Goal: Information Seeking & Learning: Find specific fact

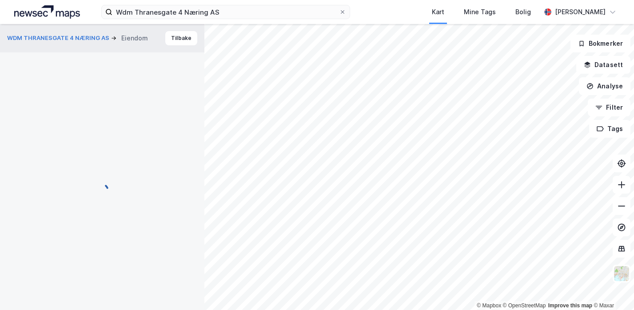
scroll to position [0, 0]
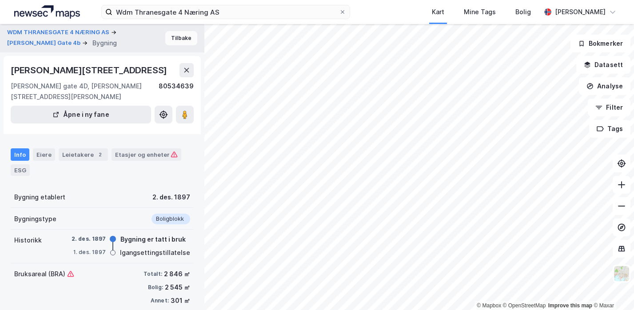
click at [173, 40] on button "Tilbake" at bounding box center [181, 38] width 32 height 14
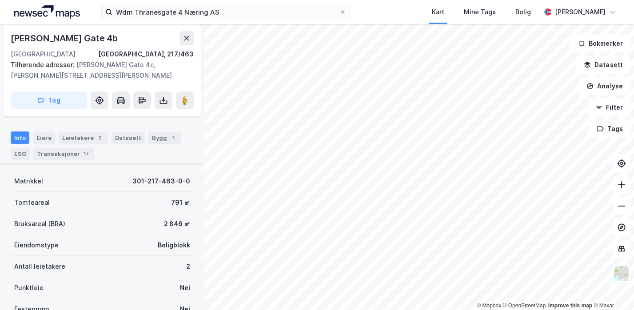
scroll to position [119, 0]
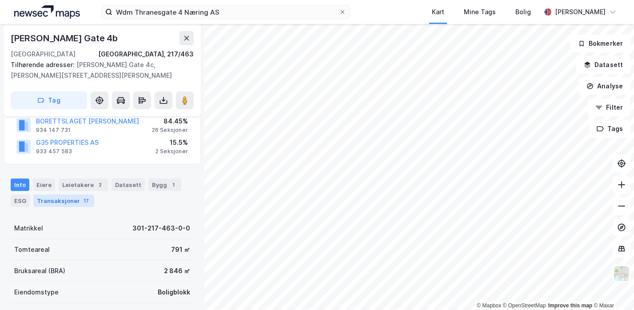
click at [65, 198] on div "Transaksjoner 17" at bounding box center [63, 200] width 61 height 12
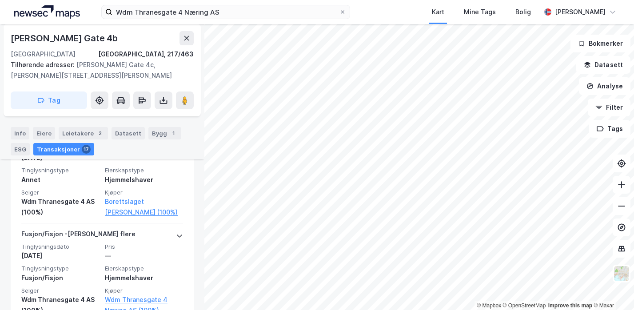
scroll to position [943, 0]
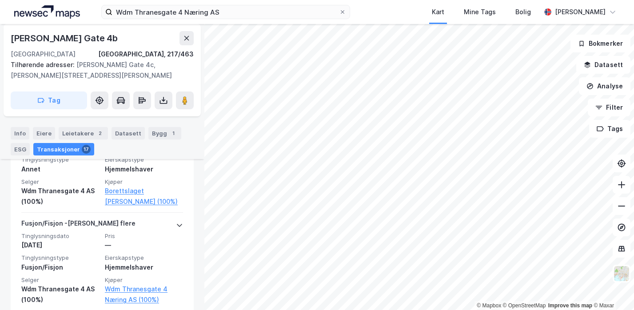
click at [377, 0] on html "Wdm Thranesgate 4 Næring AS Kart Mine Tags [PERSON_NAME] © Mapbox © OpenStreetM…" at bounding box center [317, 155] width 634 height 310
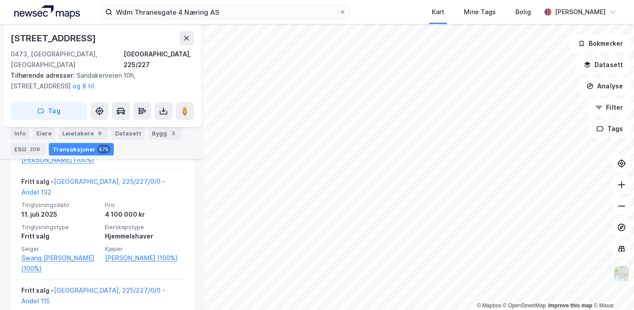
scroll to position [891, 0]
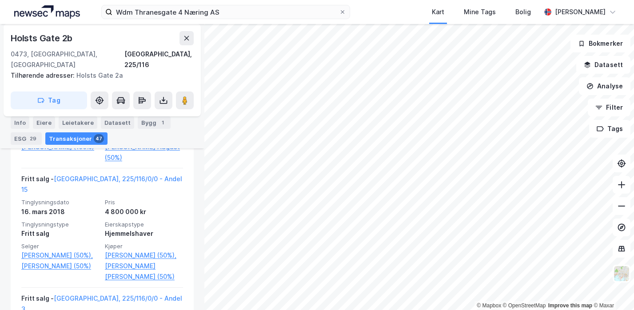
scroll to position [2012, 0]
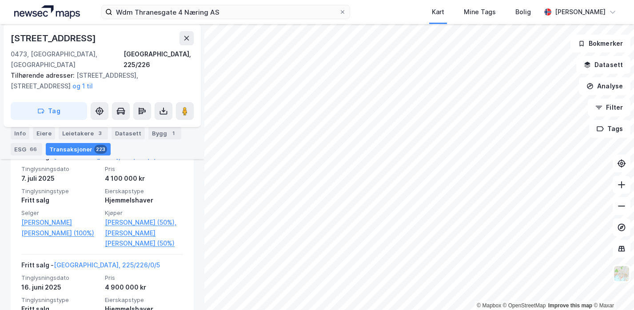
scroll to position [255, 0]
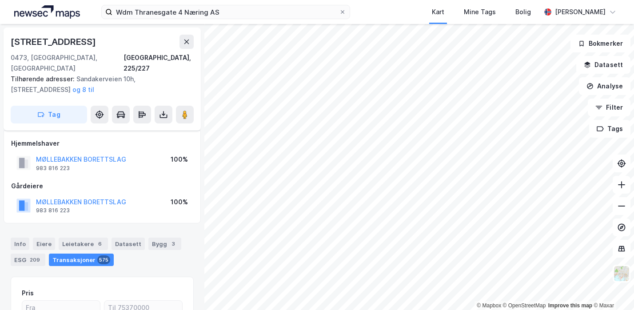
scroll to position [123, 0]
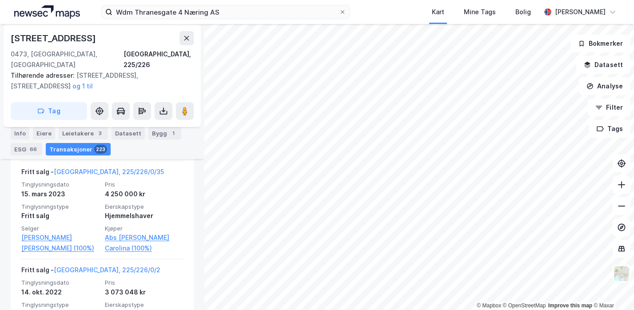
scroll to position [1473, 0]
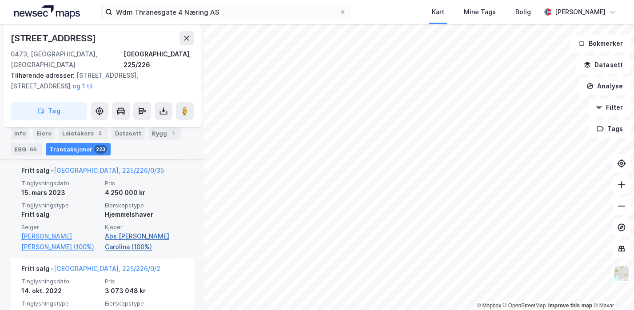
click at [149, 231] on link "Abs [PERSON_NAME] Carolina (100%)" at bounding box center [144, 241] width 78 height 21
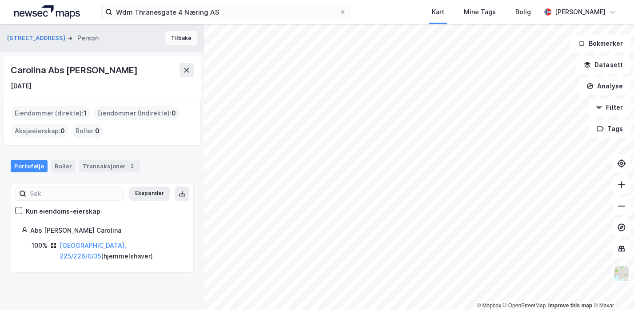
click at [174, 39] on button "Tilbake" at bounding box center [181, 38] width 32 height 14
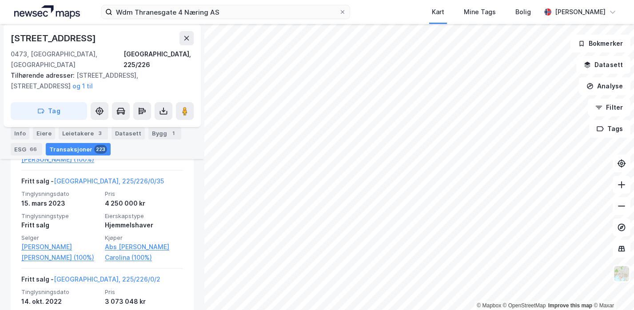
scroll to position [1455, 0]
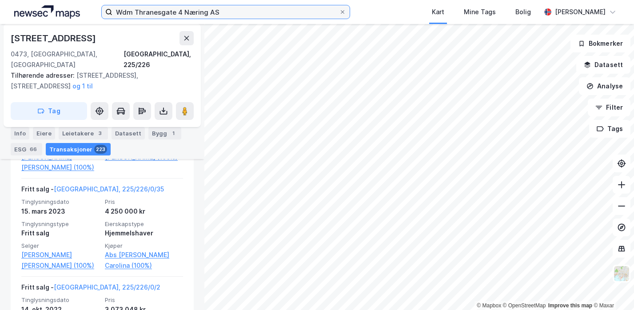
click at [228, 13] on input "Wdm Thranesgate 4 Næring AS" at bounding box center [225, 11] width 226 height 13
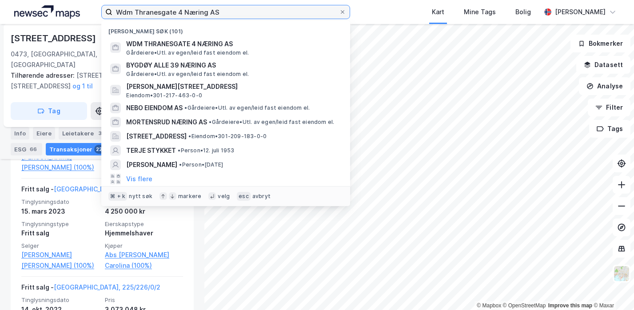
click at [228, 13] on input "Wdm Thranesgate 4 Næring AS" at bounding box center [225, 11] width 226 height 13
type input "k"
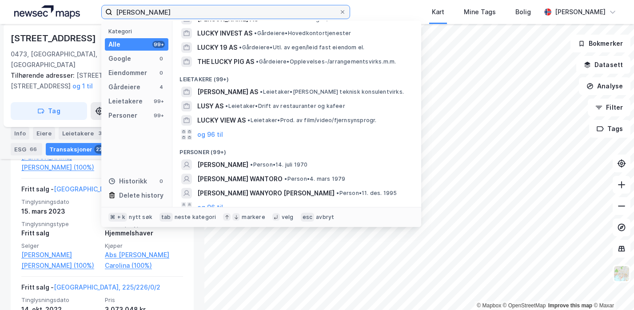
scroll to position [25, 0]
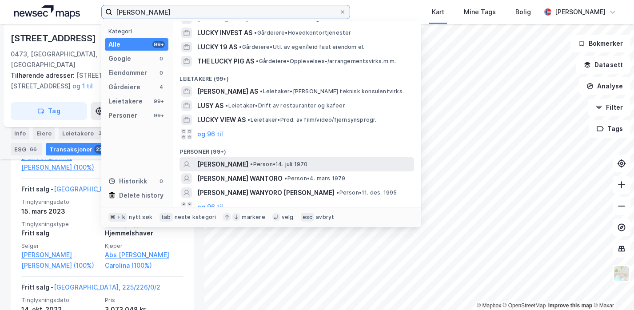
type input "[PERSON_NAME]"
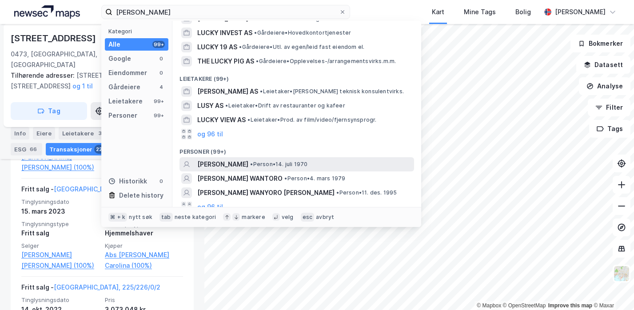
click at [226, 163] on span "[PERSON_NAME]" at bounding box center [222, 164] width 51 height 11
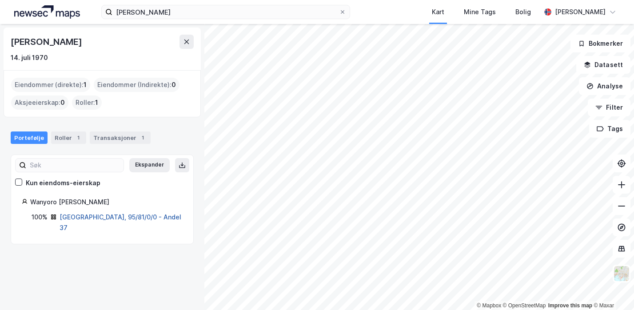
click at [95, 217] on link "[GEOGRAPHIC_DATA], 95/81/0/0 - Andel 37" at bounding box center [120, 222] width 122 height 18
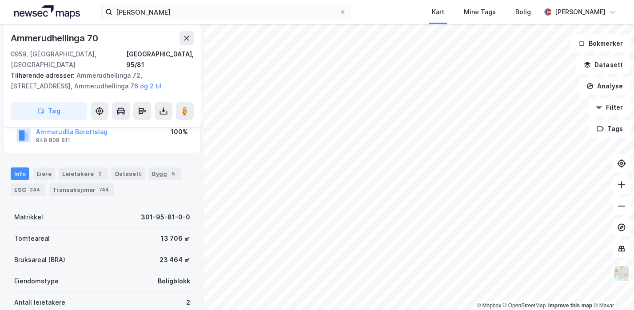
scroll to position [104, 0]
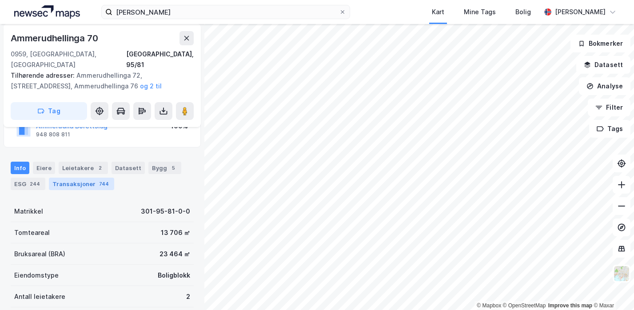
click at [80, 178] on div "Transaksjoner 744" at bounding box center [81, 184] width 65 height 12
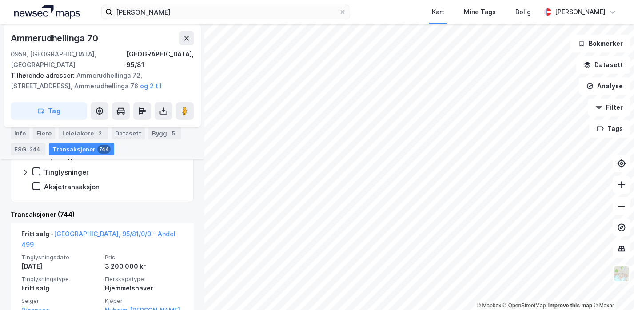
scroll to position [157, 0]
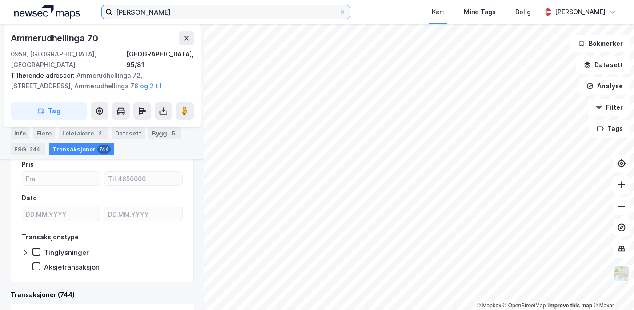
click at [166, 9] on input "[PERSON_NAME]" at bounding box center [225, 11] width 226 height 13
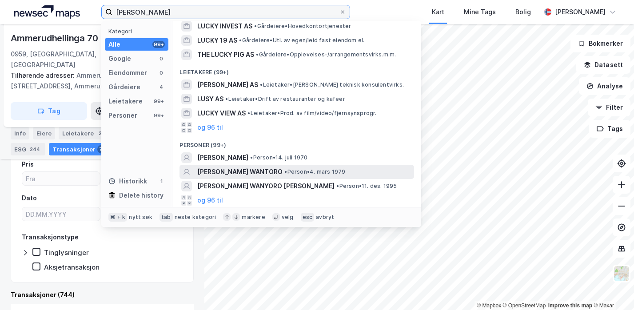
scroll to position [32, 0]
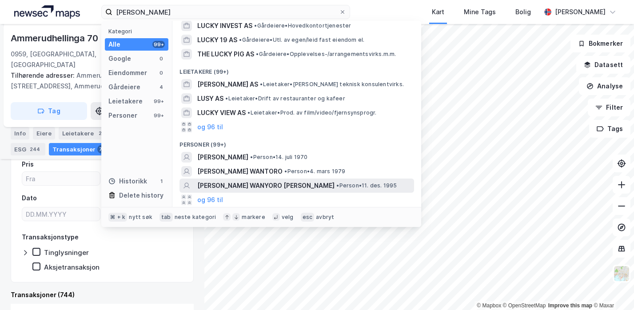
click at [237, 185] on span "[PERSON_NAME] WANYORO [PERSON_NAME]" at bounding box center [265, 185] width 137 height 11
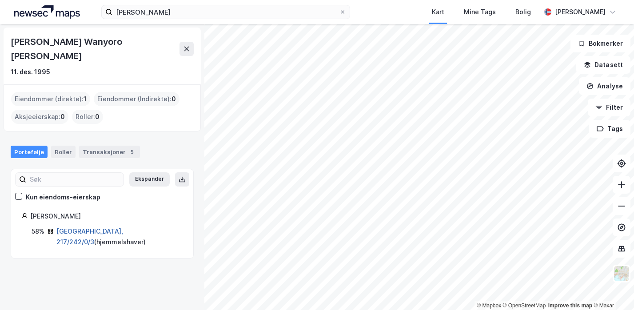
click at [94, 227] on link "[GEOGRAPHIC_DATA], 217/242/0/3" at bounding box center [89, 236] width 67 height 18
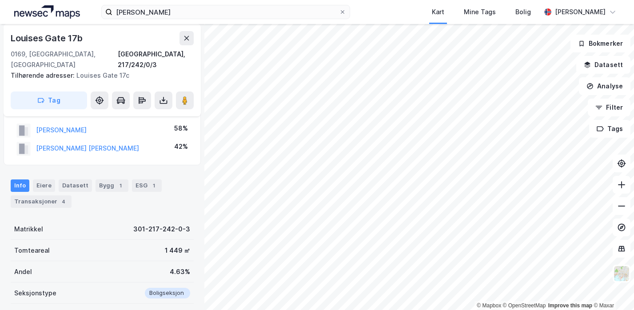
scroll to position [90, 0]
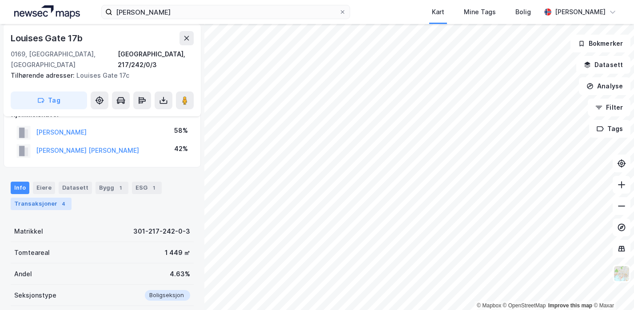
click at [45, 198] on div "Transaksjoner 4" at bounding box center [41, 204] width 61 height 12
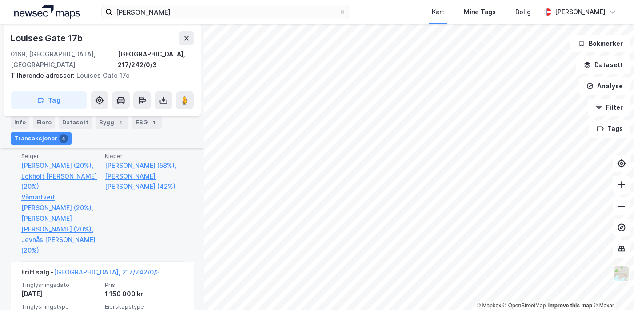
scroll to position [497, 0]
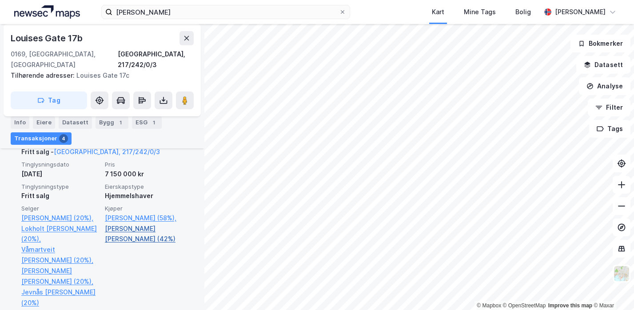
click at [154, 223] on link "[PERSON_NAME] [PERSON_NAME] (42%)" at bounding box center [144, 233] width 78 height 21
